Goal: Task Accomplishment & Management: Manage account settings

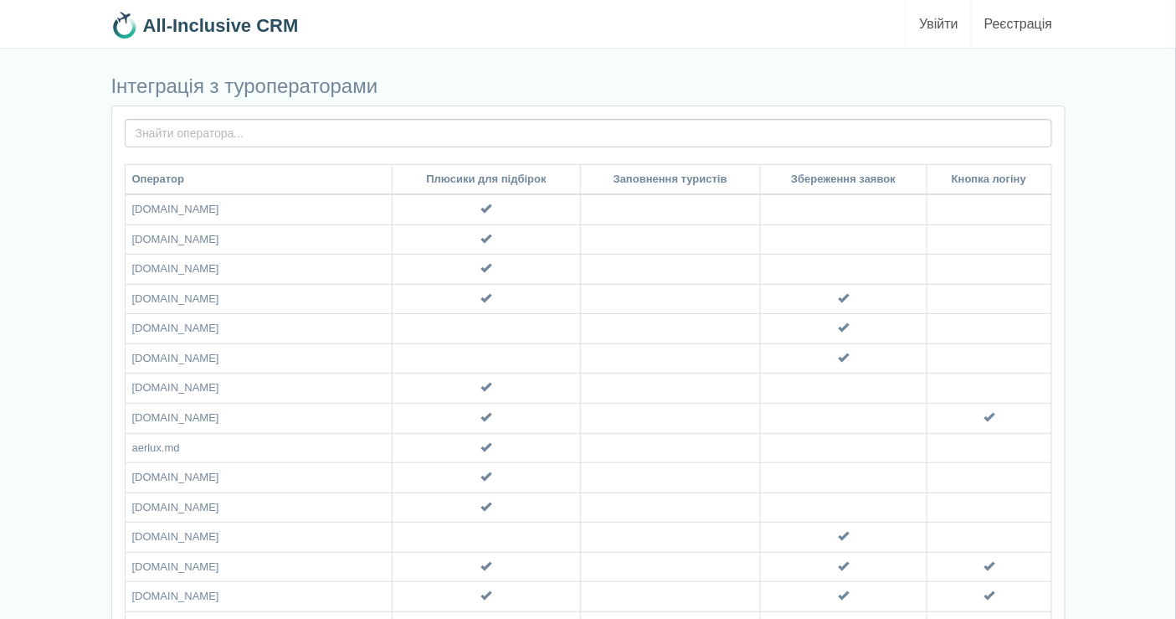
click at [942, 25] on link "Увійти" at bounding box center [939, 24] width 64 height 48
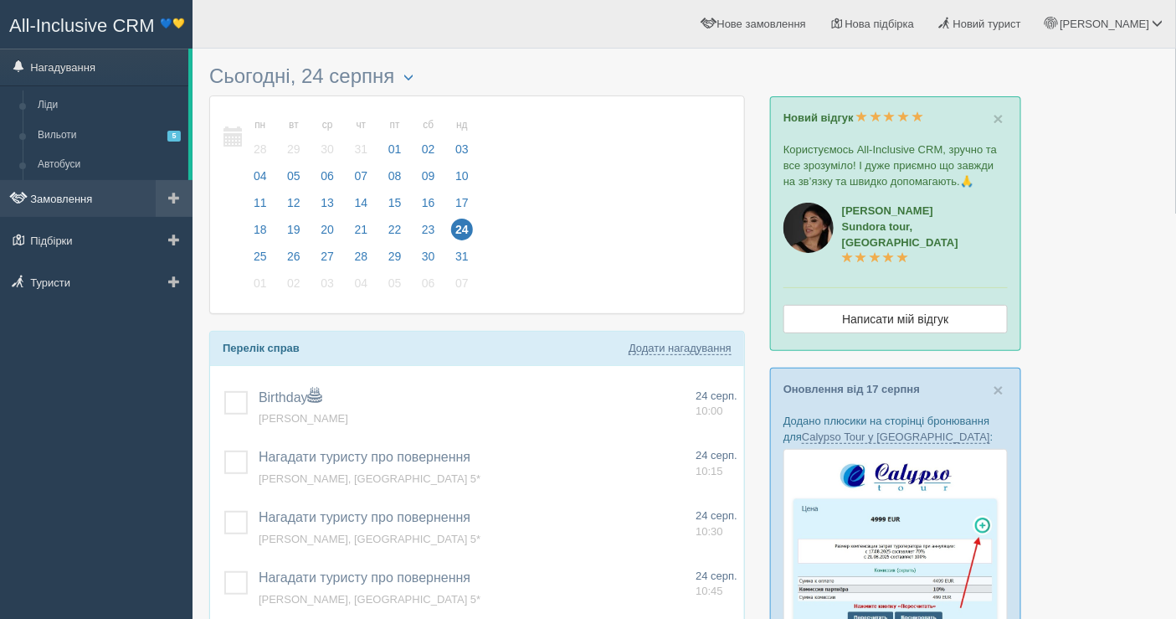
click at [96, 190] on link "Замовлення" at bounding box center [96, 198] width 193 height 37
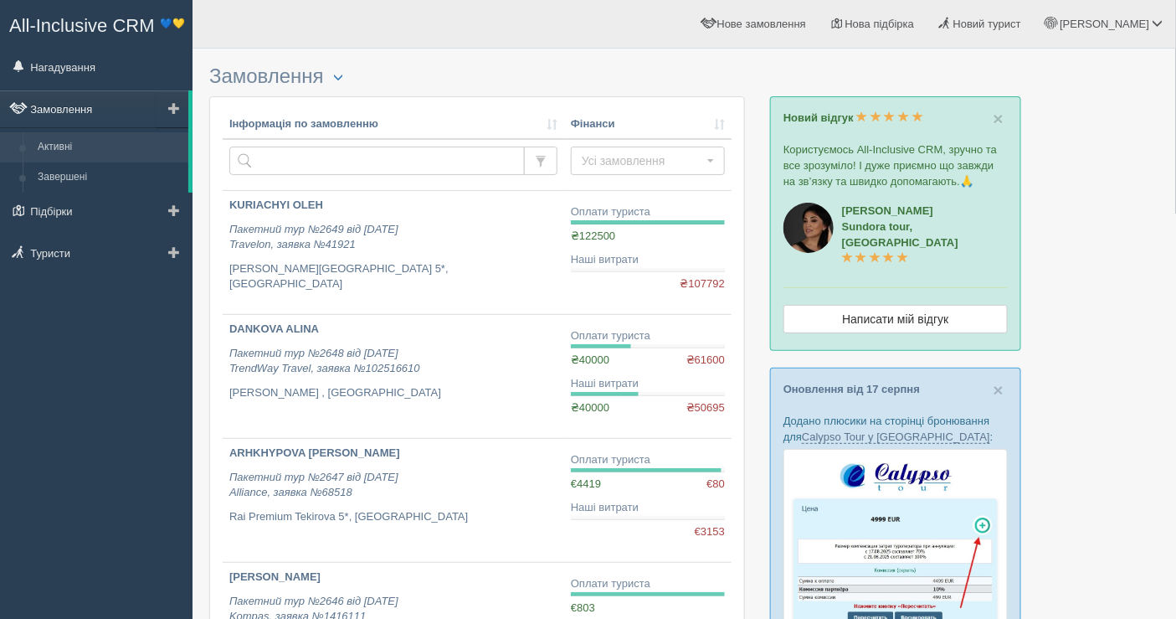
click at [103, 103] on link "Замовлення" at bounding box center [94, 108] width 188 height 37
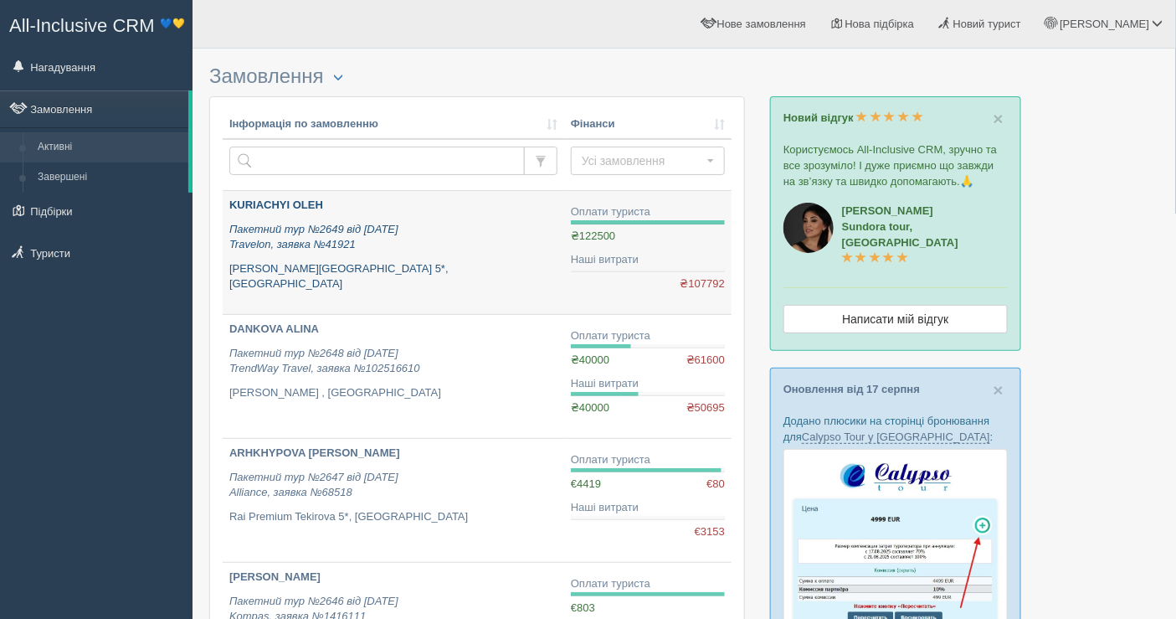
click at [484, 261] on p "Baia Lara Hotel 5*, Туреччина" at bounding box center [393, 276] width 328 height 31
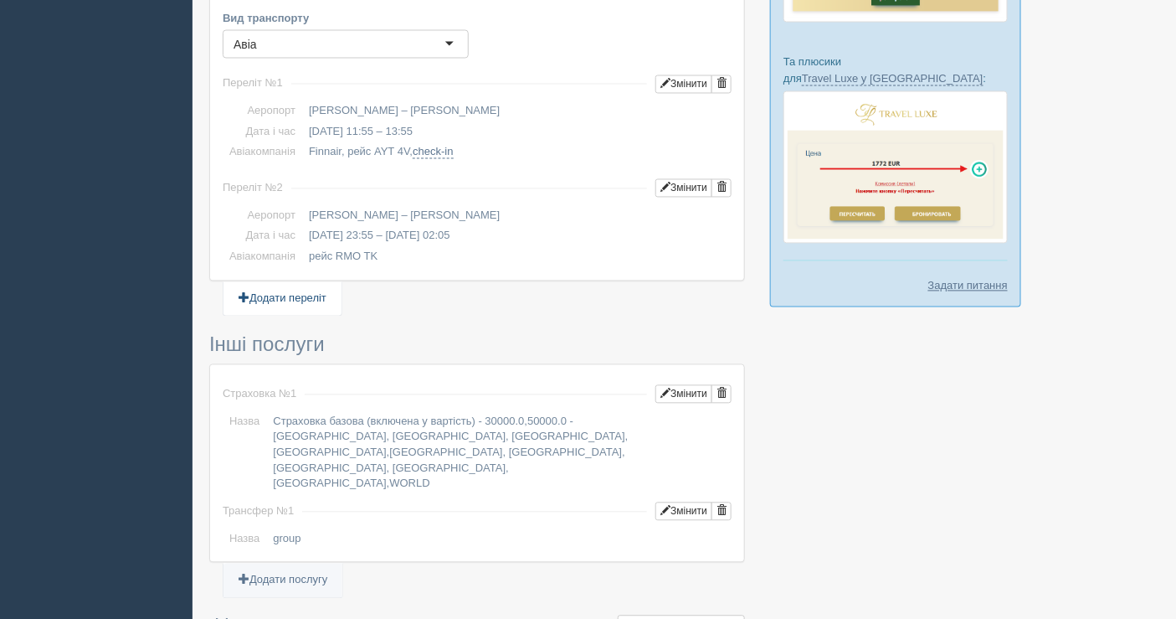
scroll to position [1012, 0]
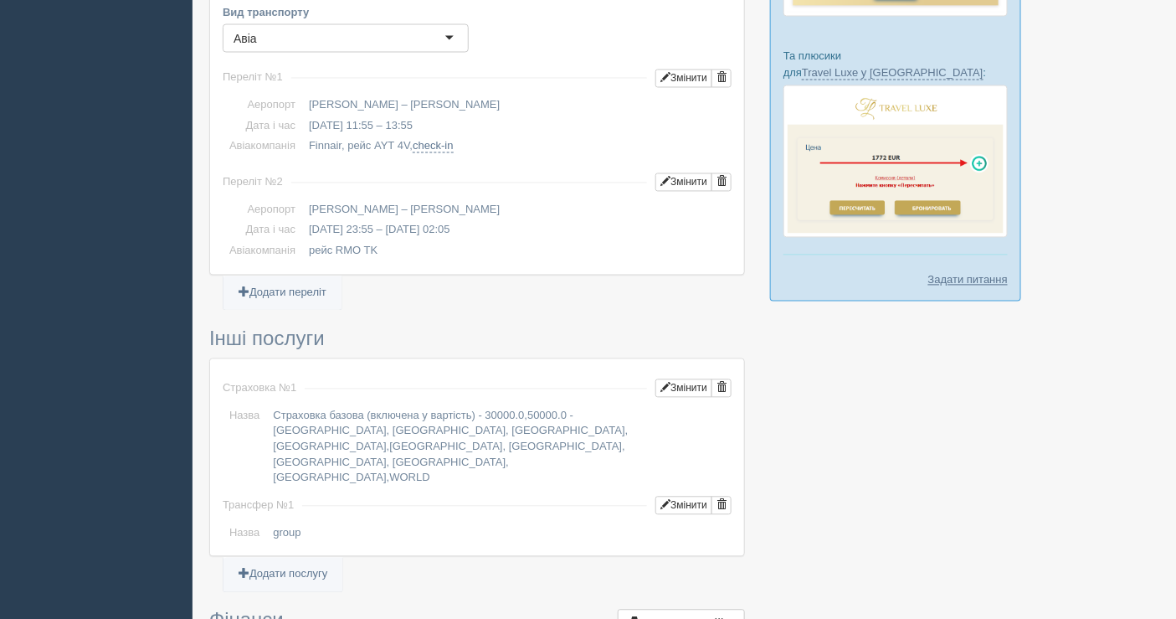
drag, startPoint x: 322, startPoint y: 126, endPoint x: 303, endPoint y: 121, distance: 18.9
click at [303, 136] on td "Finnair, рейс AYT 4V, check-in" at bounding box center [517, 146] width 430 height 21
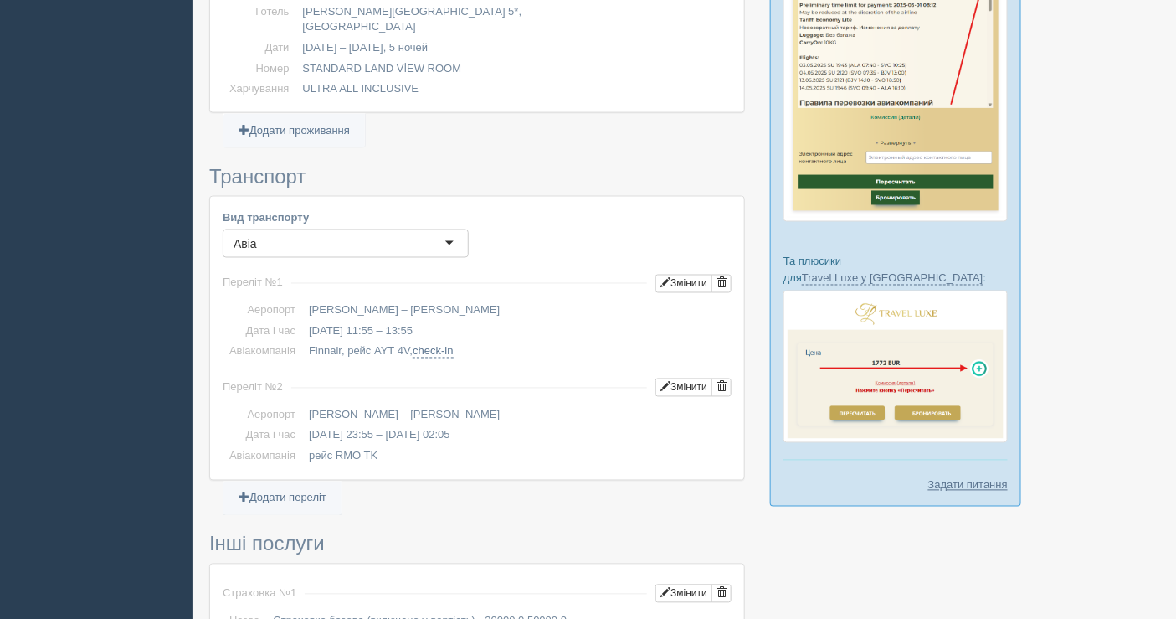
scroll to position [826, 0]
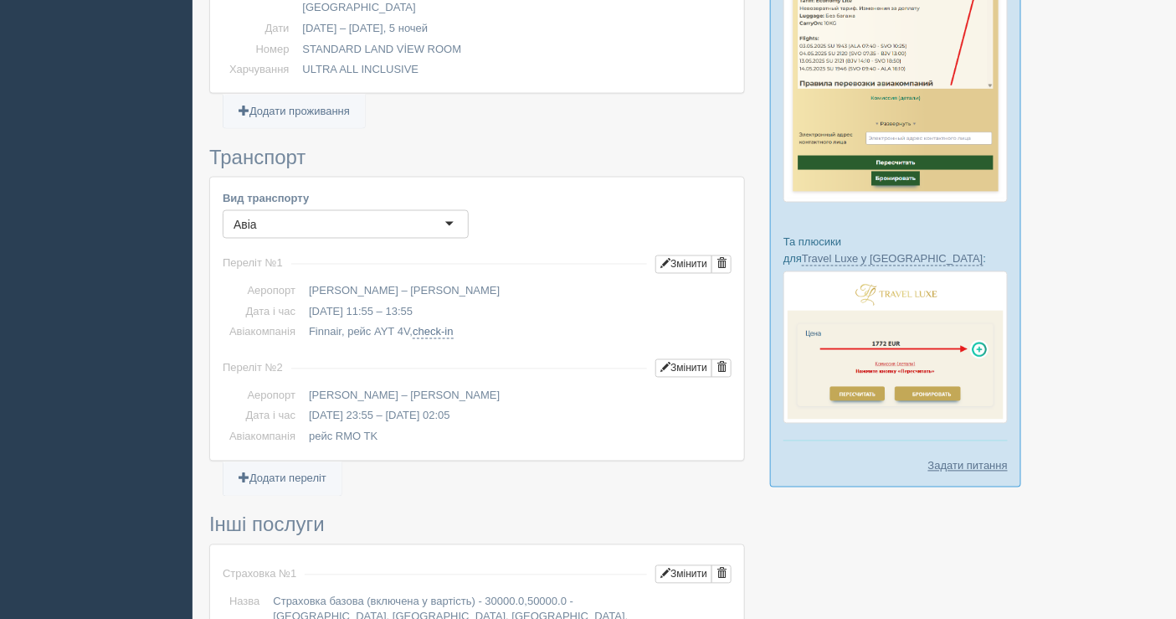
click at [547, 281] on td "Анталія AYT – Анталія AYT" at bounding box center [517, 291] width 430 height 21
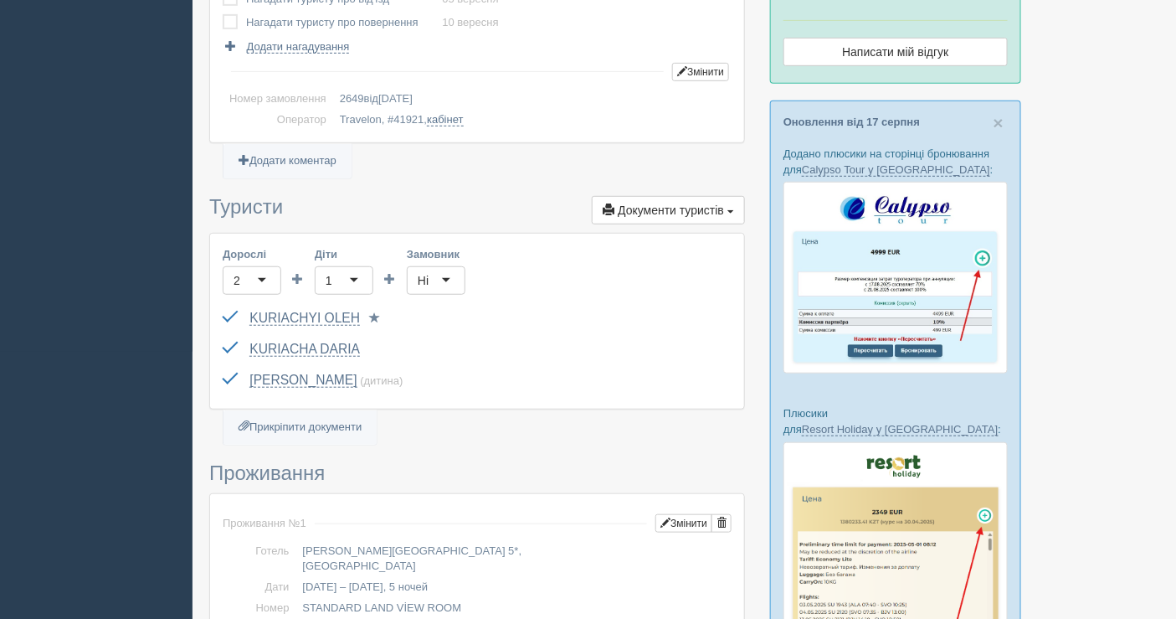
scroll to position [0, 0]
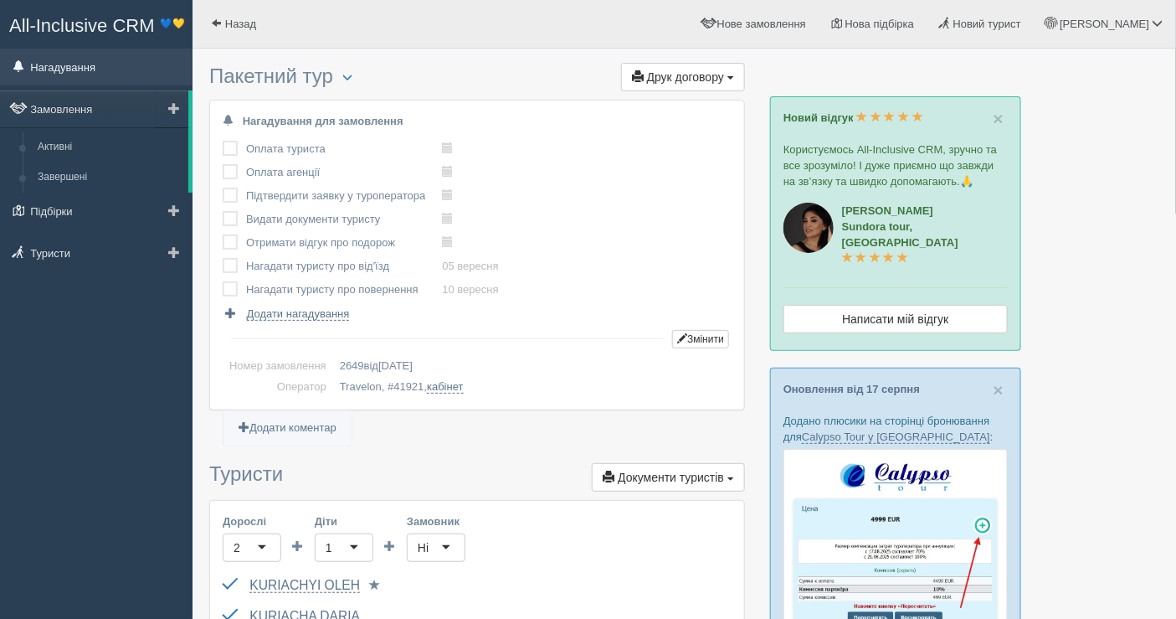
click at [94, 74] on link "Нагадування" at bounding box center [96, 67] width 193 height 37
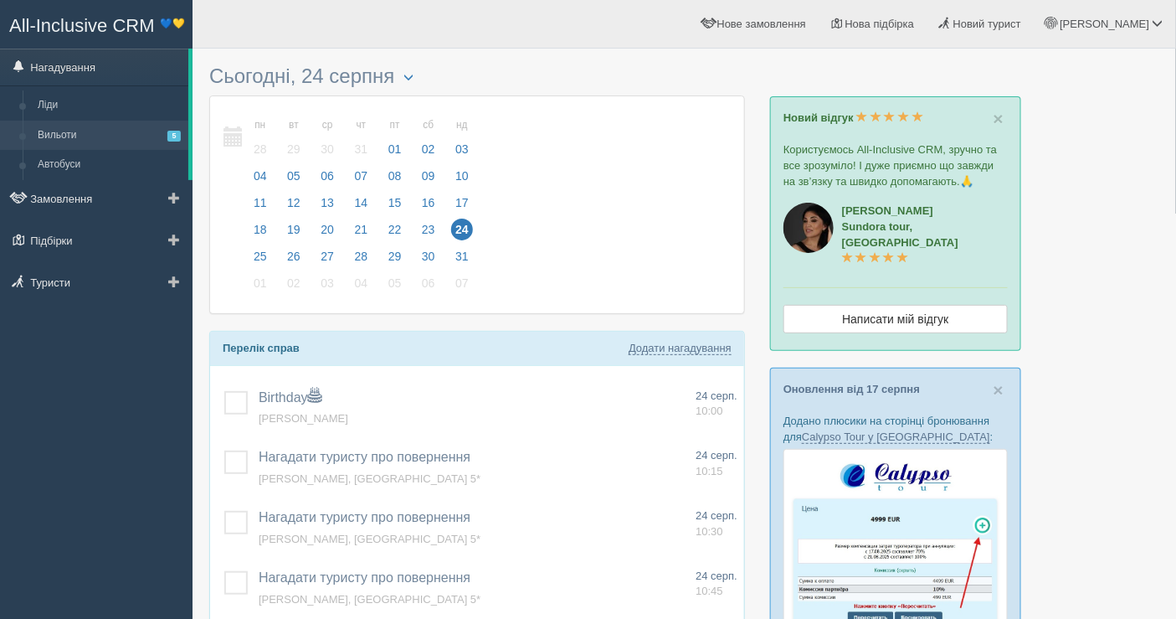
click at [90, 142] on link "Вильоти 5" at bounding box center [109, 136] width 158 height 30
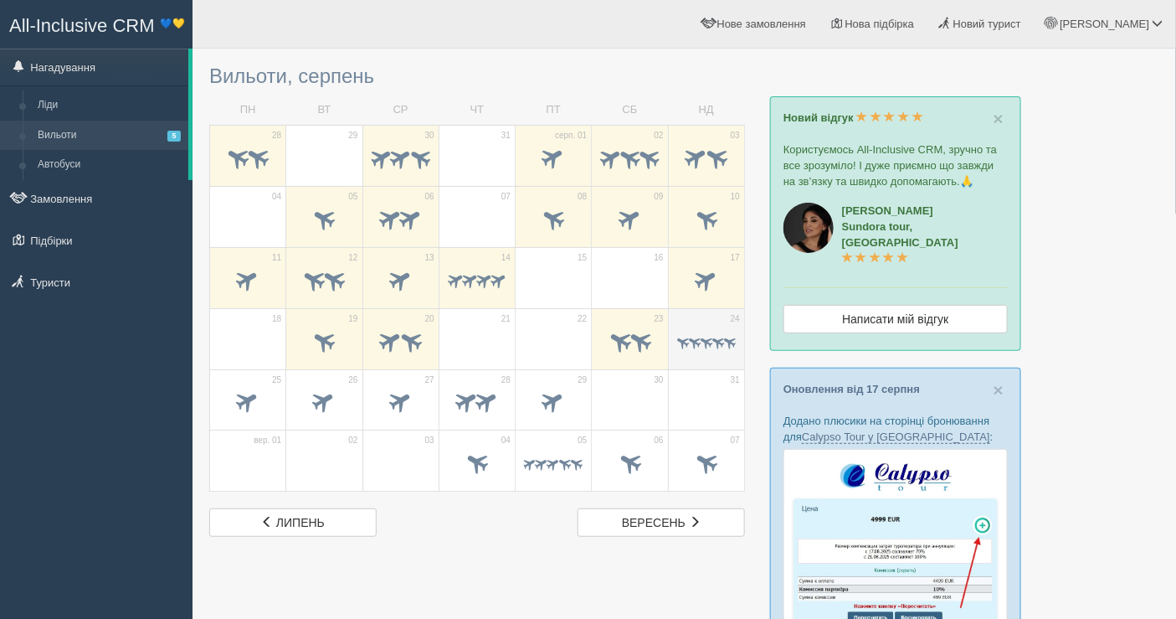
click at [731, 337] on span at bounding box center [730, 342] width 16 height 16
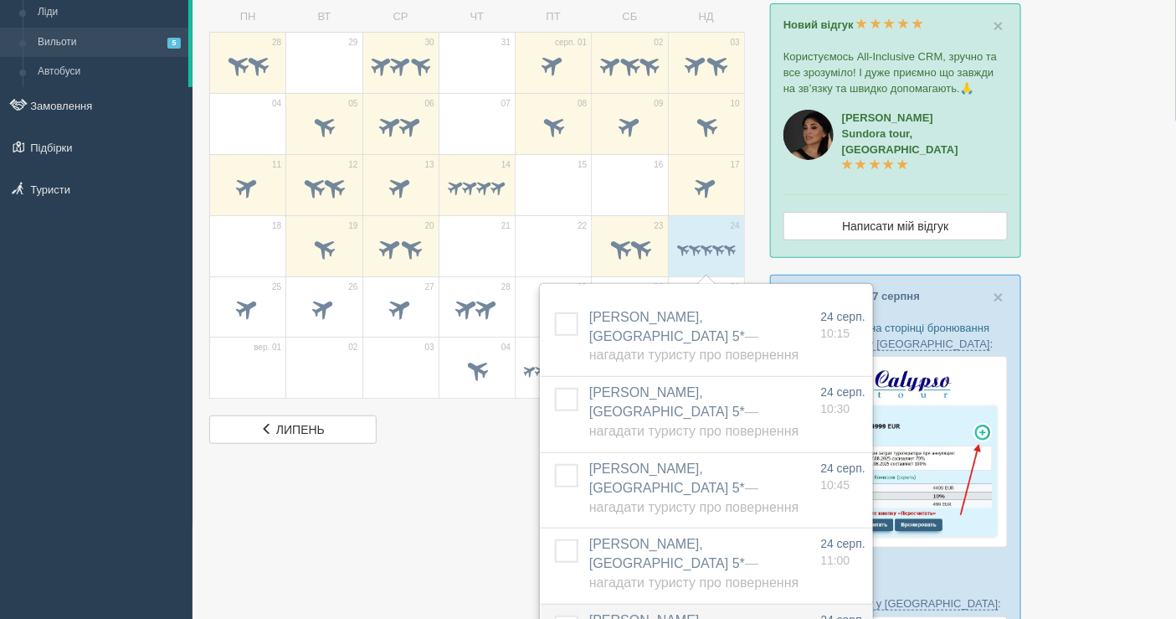
scroll to position [186, 0]
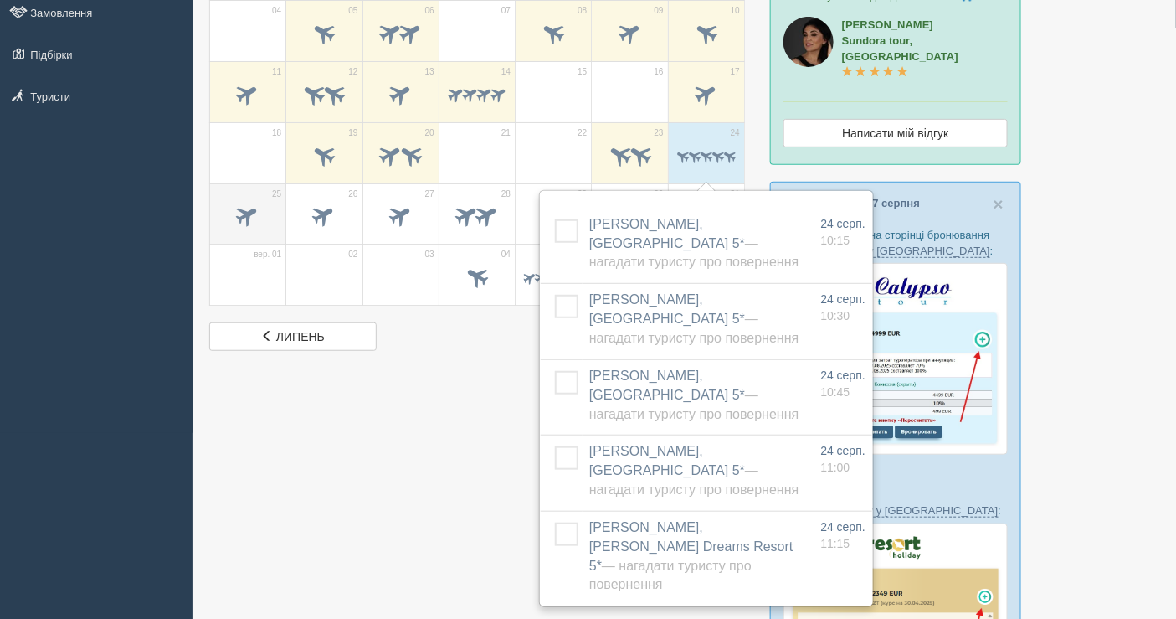
click at [283, 219] on td "25" at bounding box center [248, 213] width 76 height 61
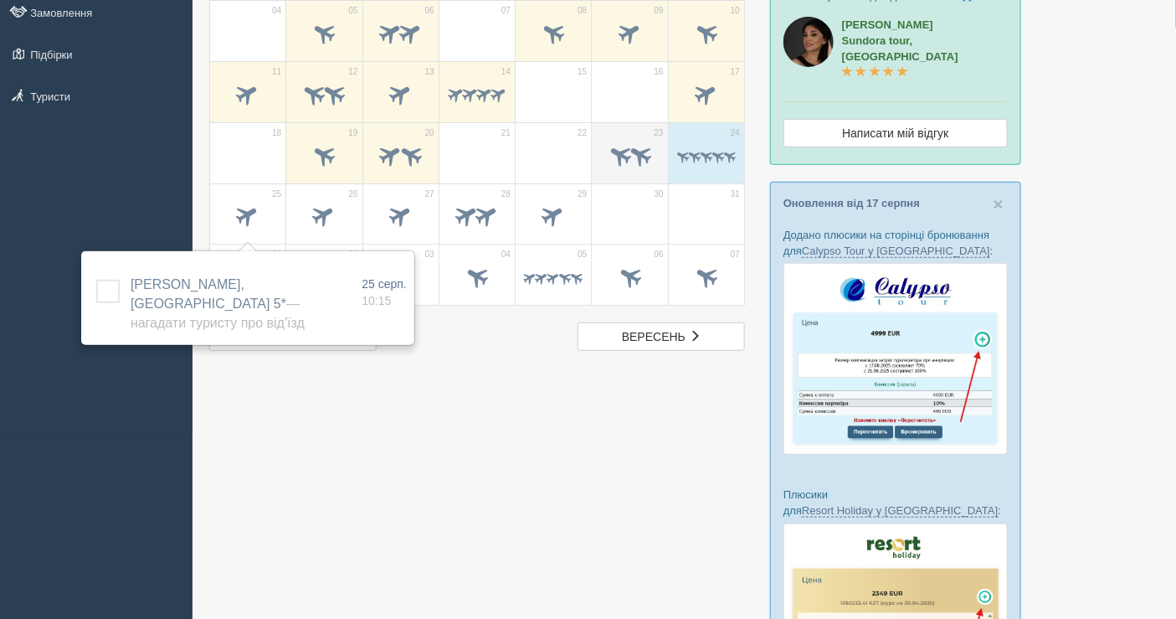
click at [637, 162] on span at bounding box center [640, 155] width 28 height 28
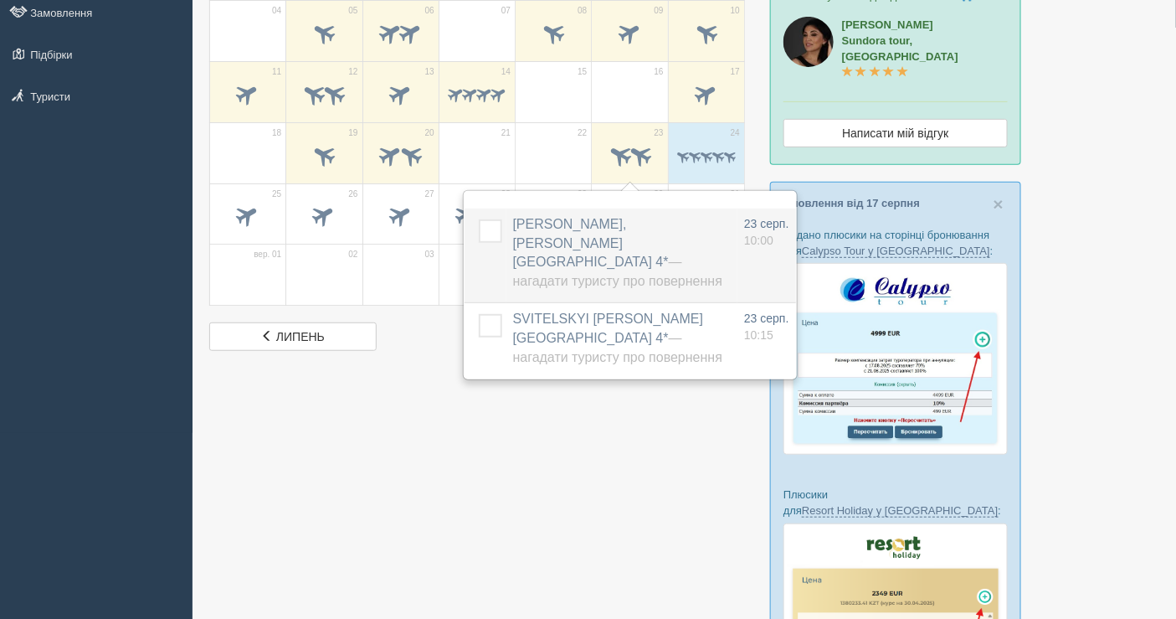
click at [610, 253] on label "STASIUK VIACHESLAV, SeaGull Beach Resort 4* — Нагадати туристу про повернення" at bounding box center [617, 253] width 209 height 76
click at [569, 223] on span "STASIUK VIACHESLAV, SeaGull Beach Resort 4* — Нагадати туристу про повернення" at bounding box center [617, 253] width 209 height 72
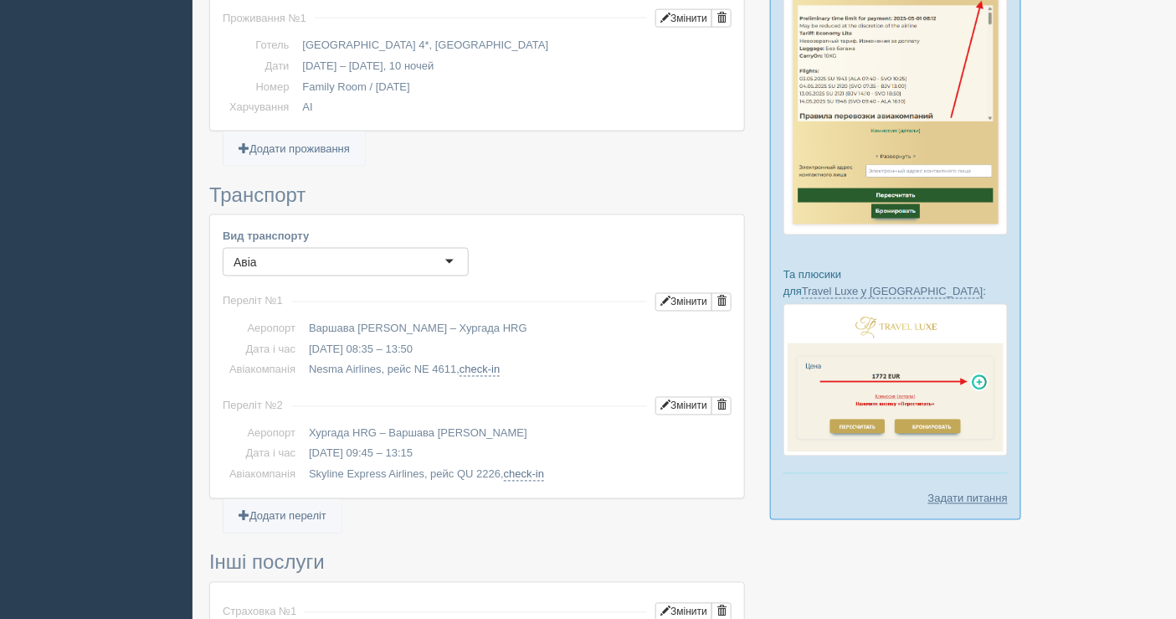
scroll to position [837, 0]
